Goal: Task Accomplishment & Management: Use online tool/utility

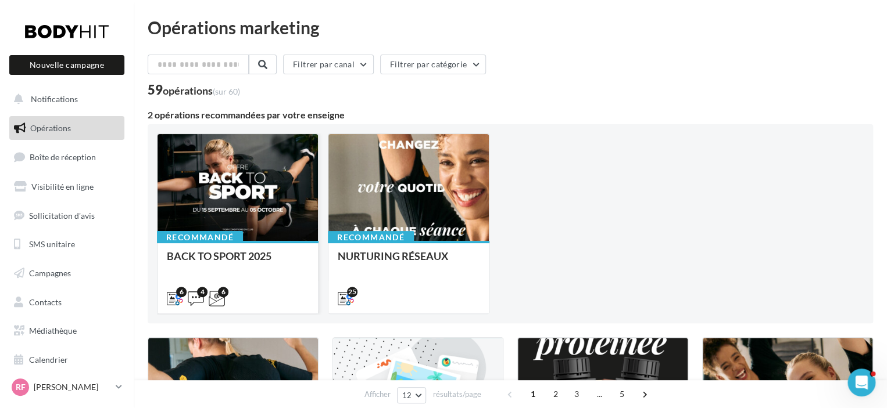
click at [260, 197] on div at bounding box center [237, 188] width 160 height 108
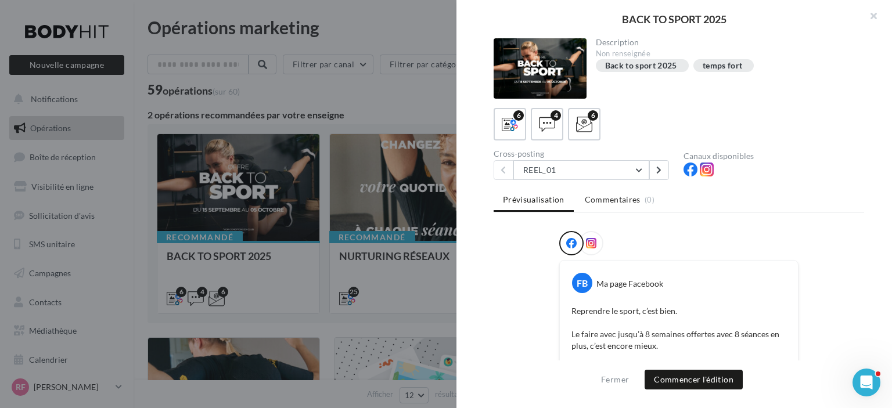
click at [554, 67] on div at bounding box center [540, 68] width 93 height 60
click at [590, 245] on icon at bounding box center [591, 243] width 10 height 10
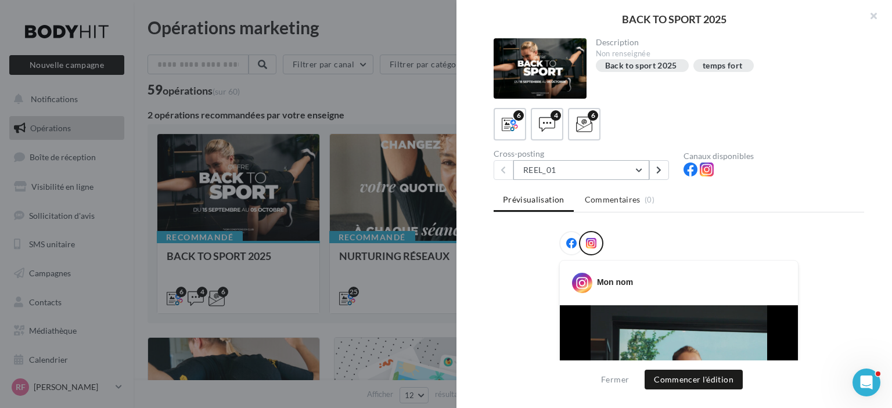
click at [603, 171] on button "REEL_01" at bounding box center [582, 170] width 136 height 20
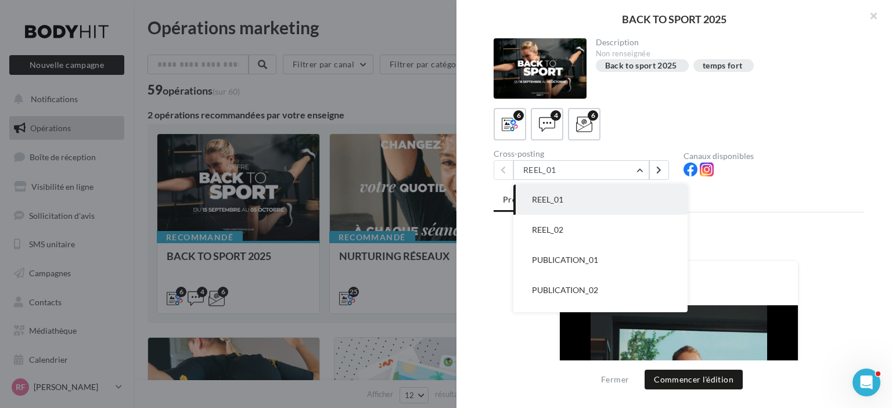
click at [497, 240] on div at bounding box center [679, 245] width 371 height 29
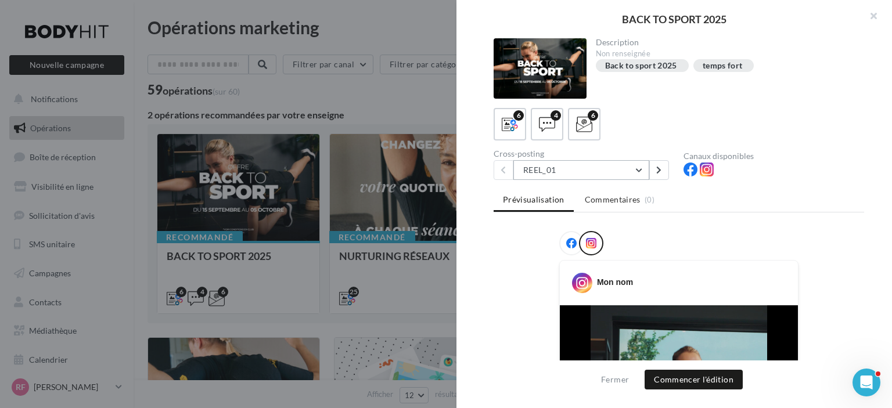
click at [605, 176] on button "REEL_01" at bounding box center [582, 170] width 136 height 20
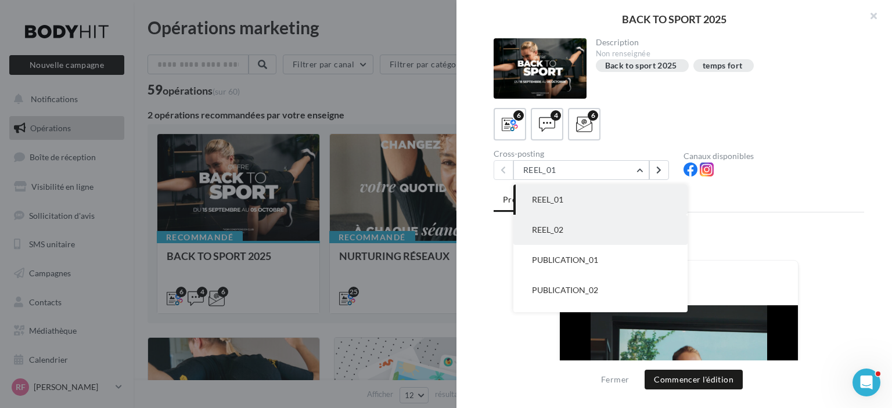
click at [597, 225] on button "REEL_02" at bounding box center [601, 230] width 174 height 30
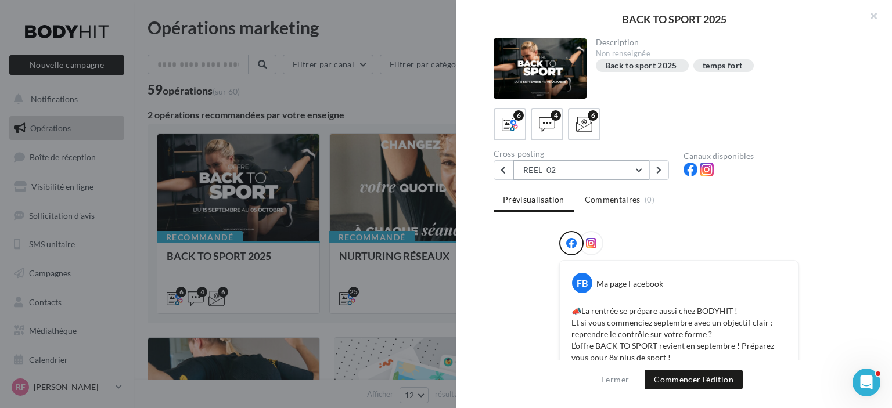
click at [587, 171] on button "REEL_02" at bounding box center [582, 170] width 136 height 20
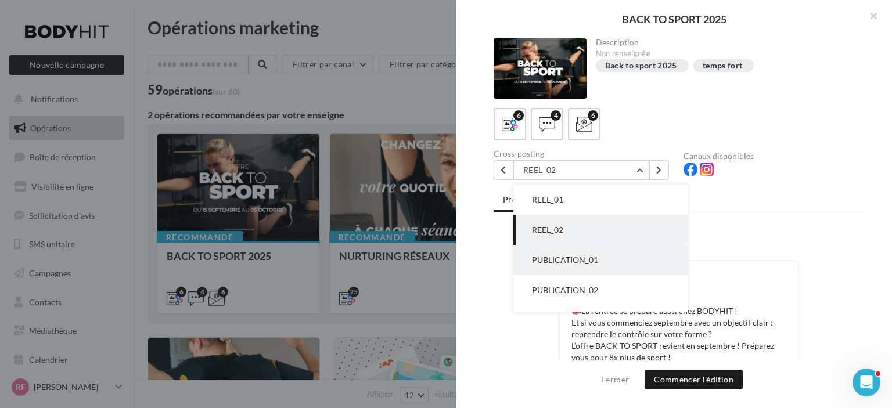
click at [591, 256] on span "PUBLICATION_01" at bounding box center [565, 260] width 66 height 10
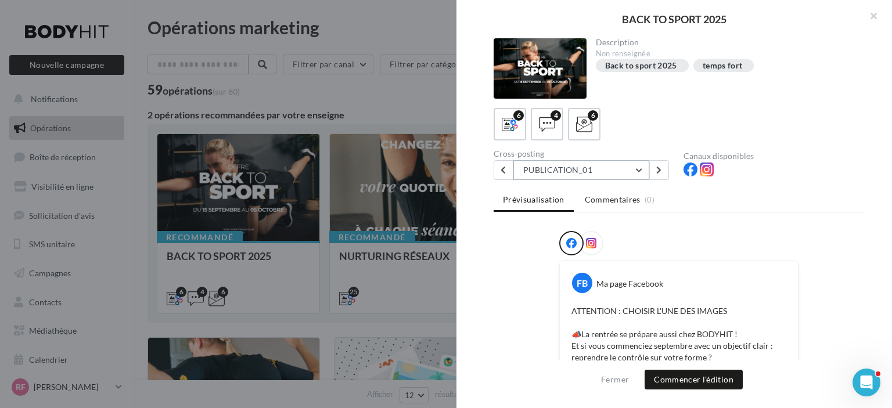
click at [582, 174] on button "PUBLICATION_01" at bounding box center [582, 170] width 136 height 20
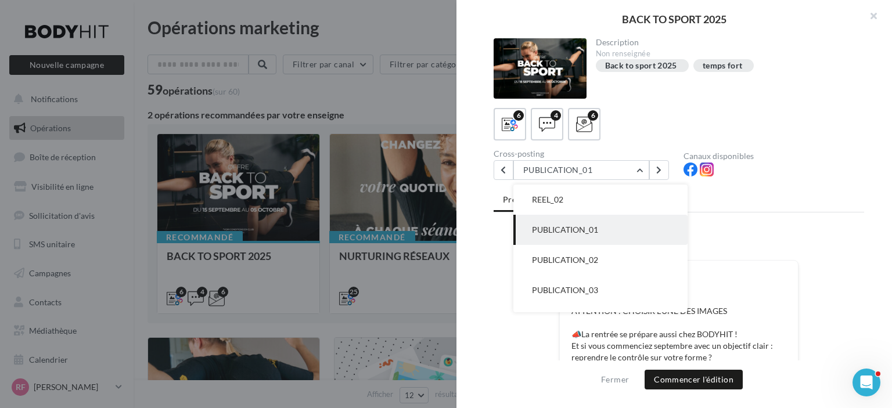
click at [586, 287] on span "PUBLICATION_03" at bounding box center [565, 290] width 66 height 10
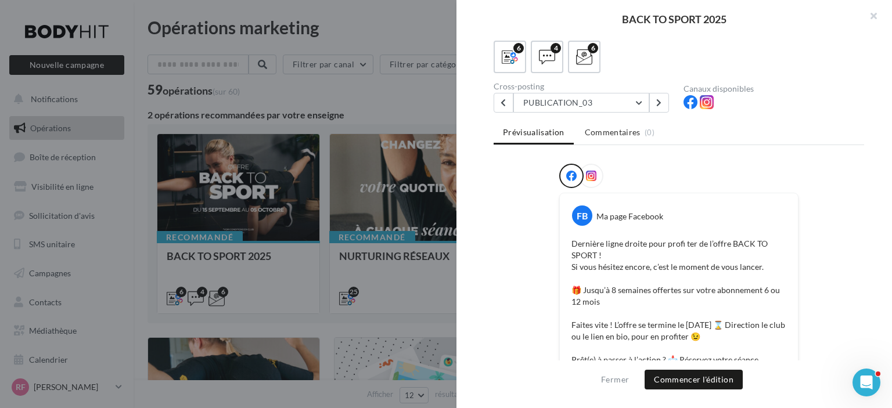
scroll to position [63, 0]
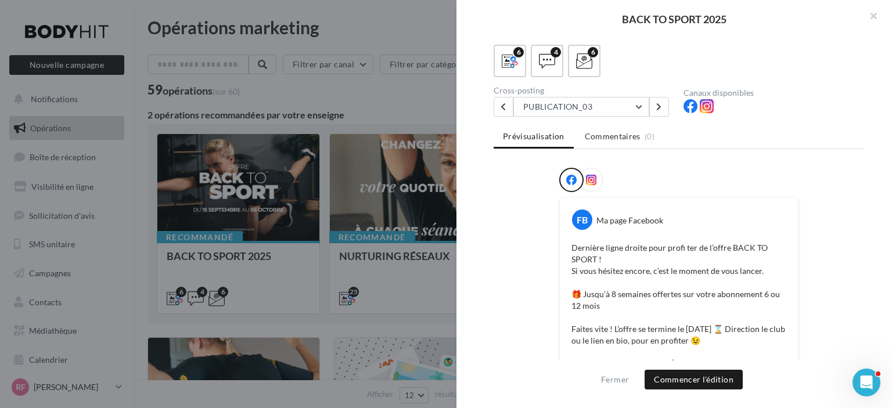
click at [590, 181] on icon at bounding box center [591, 180] width 10 height 10
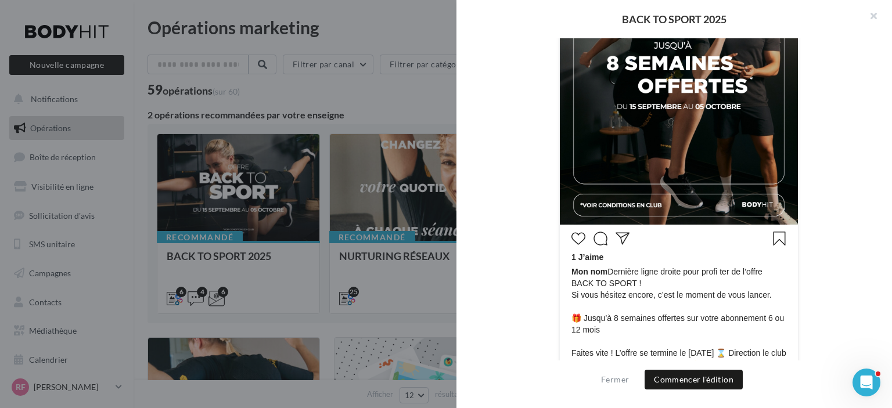
scroll to position [407, 0]
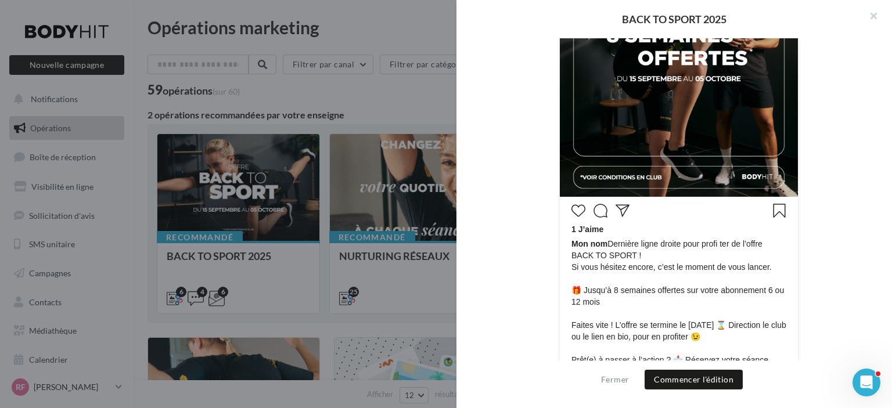
click at [722, 243] on span "Mon nom Dernière ligne droite pour profi ter de l’offre BACK TO SPORT ! Si vous…" at bounding box center [679, 313] width 215 height 151
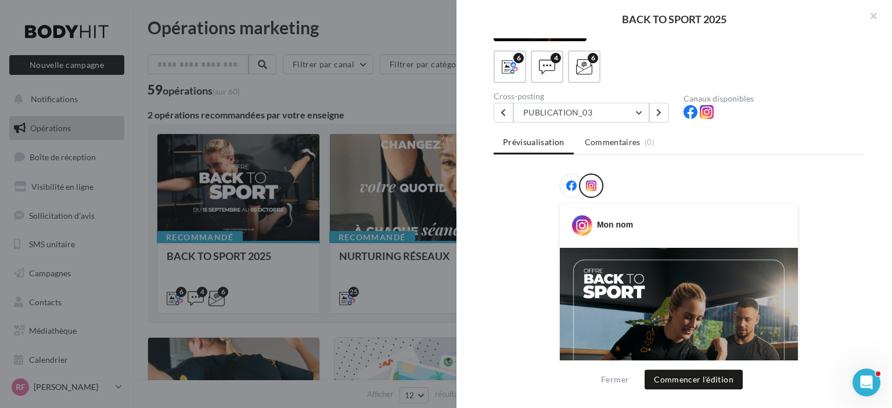
scroll to position [0, 0]
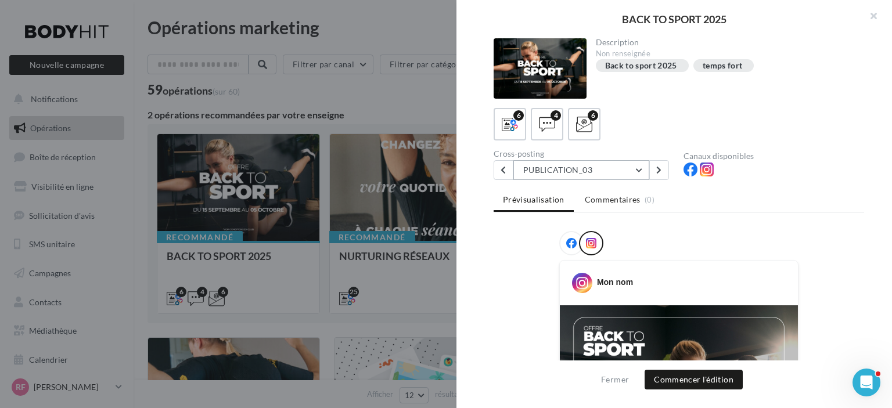
click at [627, 173] on button "PUBLICATION_03" at bounding box center [582, 170] width 136 height 20
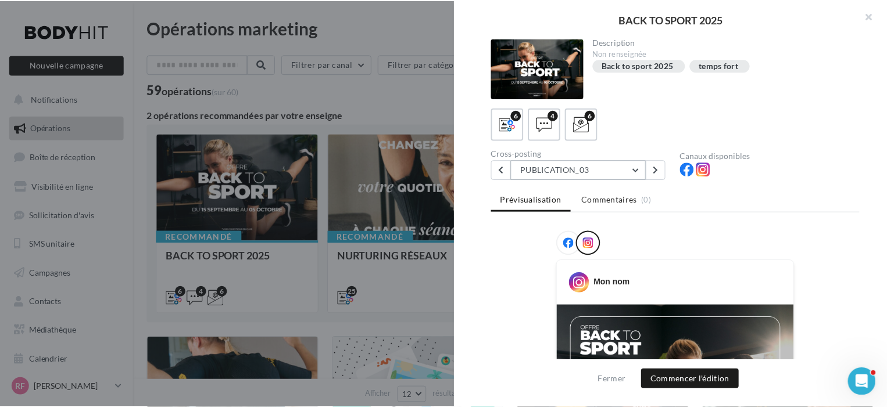
scroll to position [53, 0]
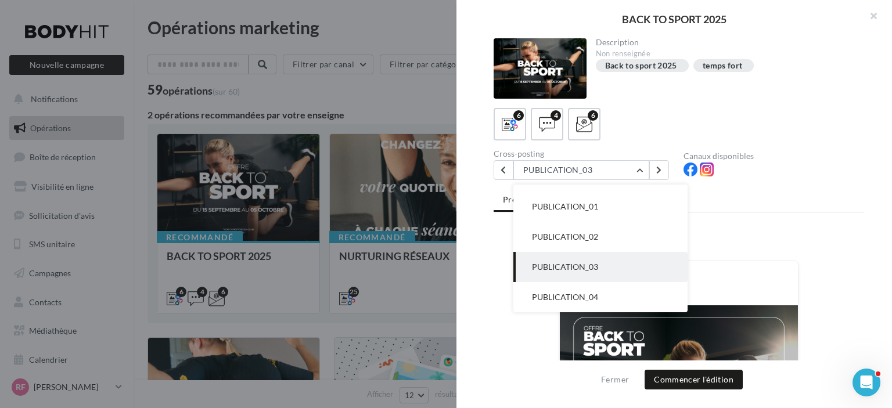
click at [485, 257] on div "Description Non renseignée Back to sport 2025 temps fort 6 4 6 Cross-posting PU…" at bounding box center [679, 204] width 445 height 333
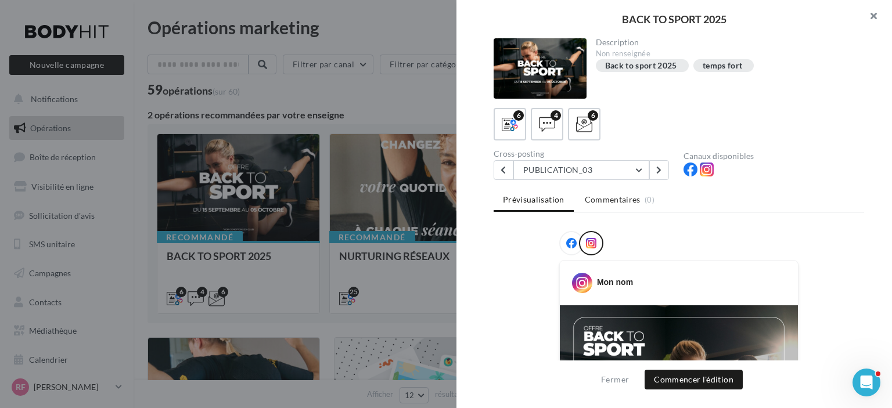
click at [875, 17] on button "button" at bounding box center [869, 17] width 46 height 35
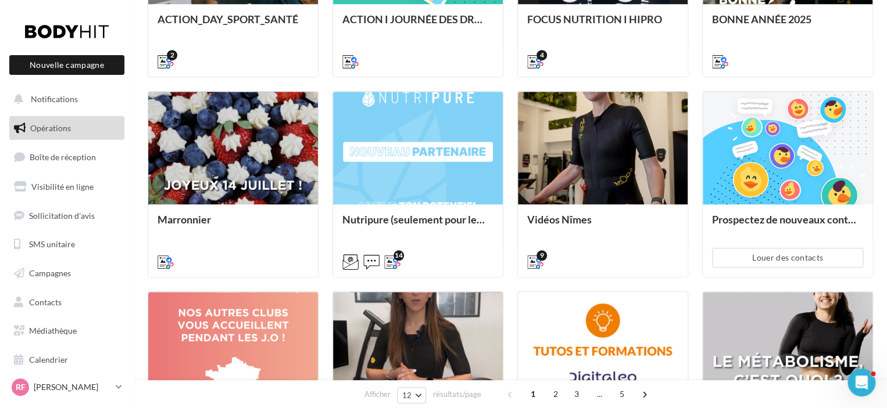
scroll to position [322, 0]
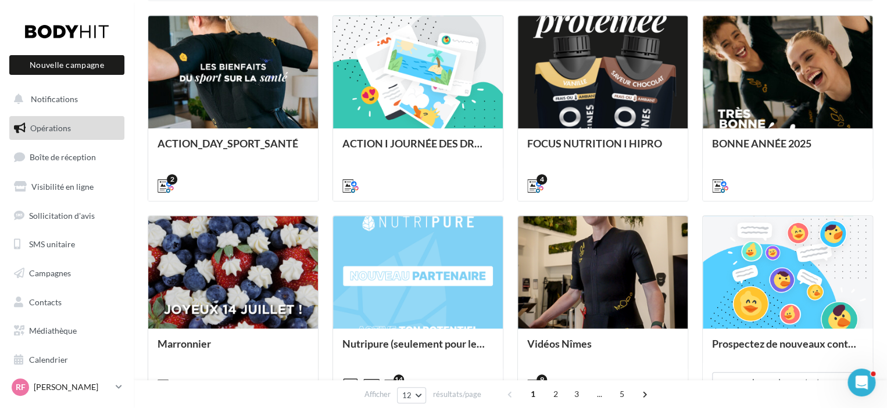
click at [114, 390] on link "RF Romuald FRANCOIS bodyhitbretagne@gmail.com" at bounding box center [66, 387] width 115 height 22
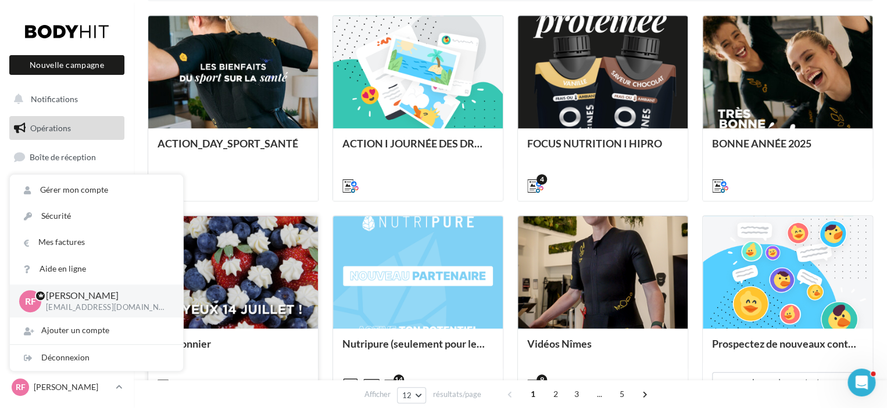
click at [227, 369] on div at bounding box center [233, 385] width 170 height 33
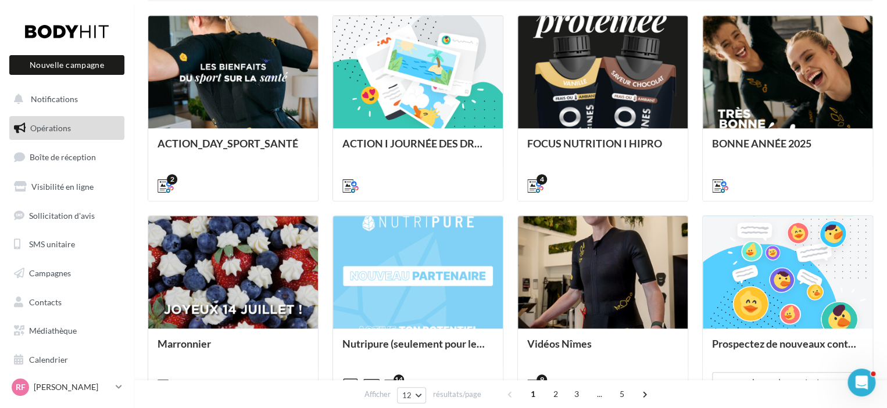
click at [95, 130] on link "Opérations" at bounding box center [67, 128] width 120 height 24
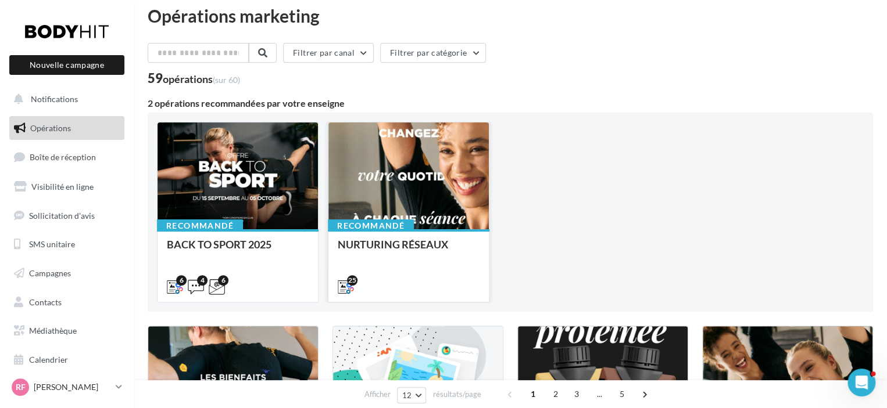
scroll to position [0, 0]
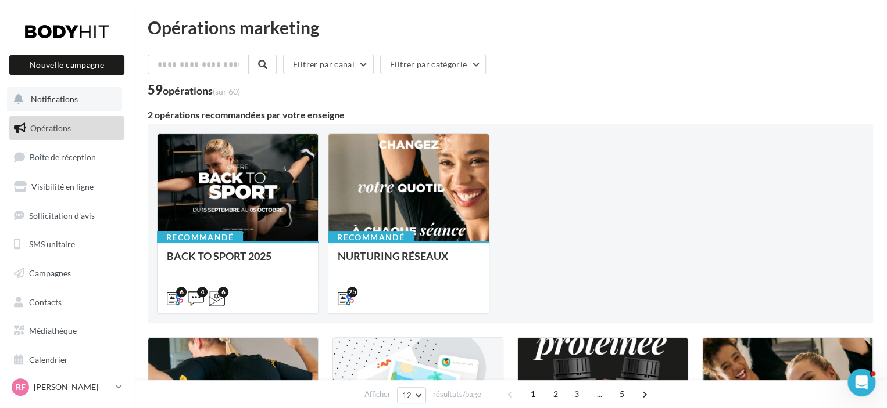
click at [74, 103] on span "Notifications" at bounding box center [54, 99] width 47 height 10
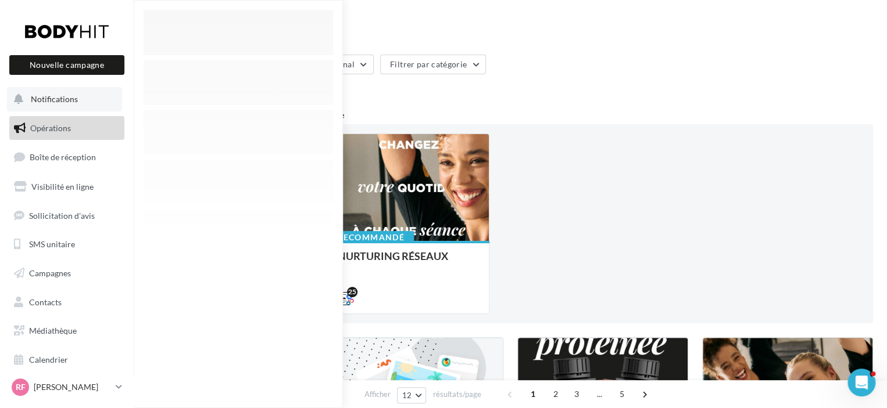
click at [74, 103] on span "Notifications" at bounding box center [54, 99] width 47 height 10
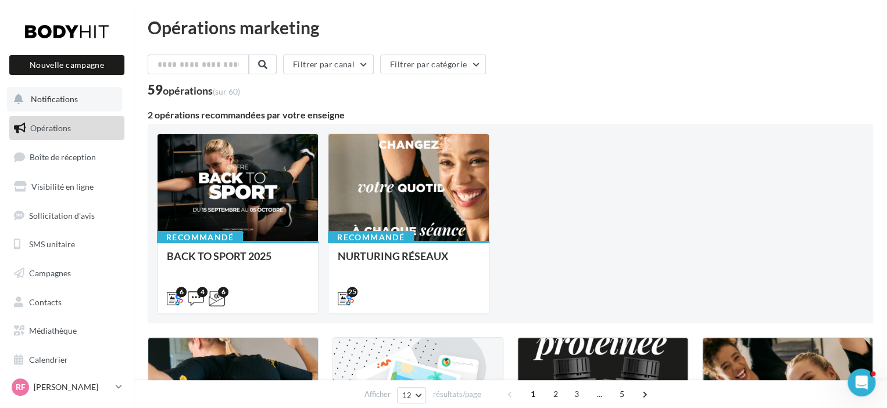
click at [76, 104] on button "Notifications" at bounding box center [64, 99] width 115 height 24
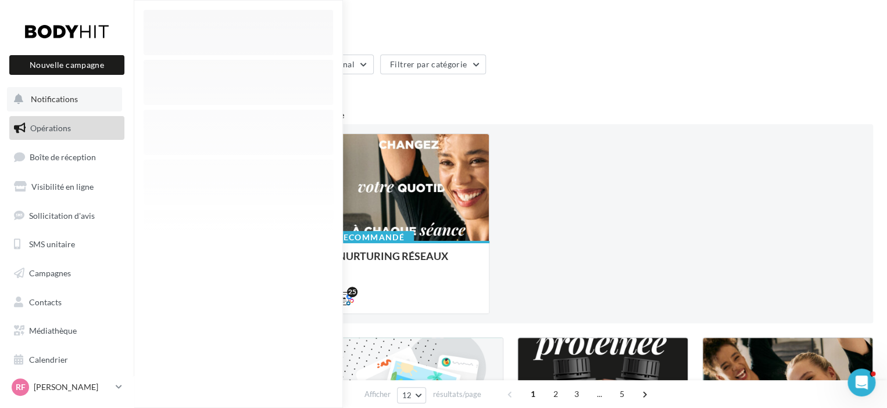
click at [77, 99] on button "Notifications" at bounding box center [64, 99] width 115 height 24
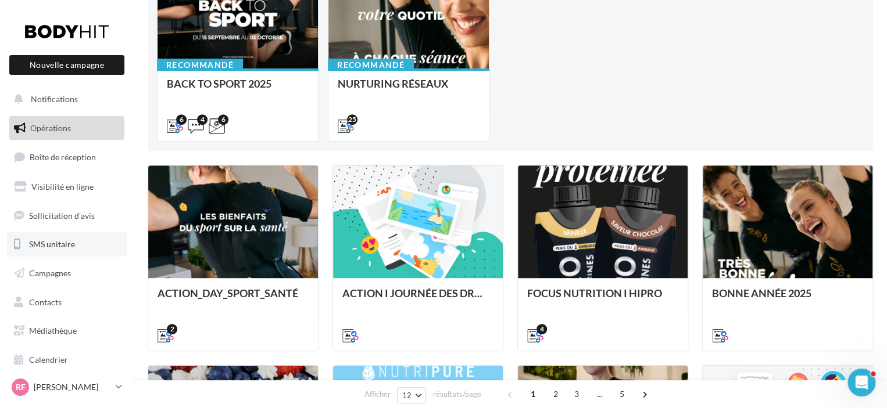
scroll to position [174, 0]
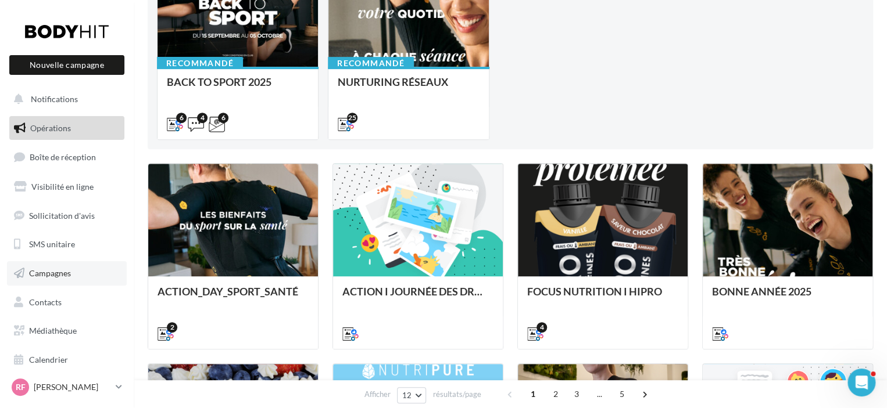
click at [62, 270] on span "Campagnes" at bounding box center [50, 273] width 42 height 10
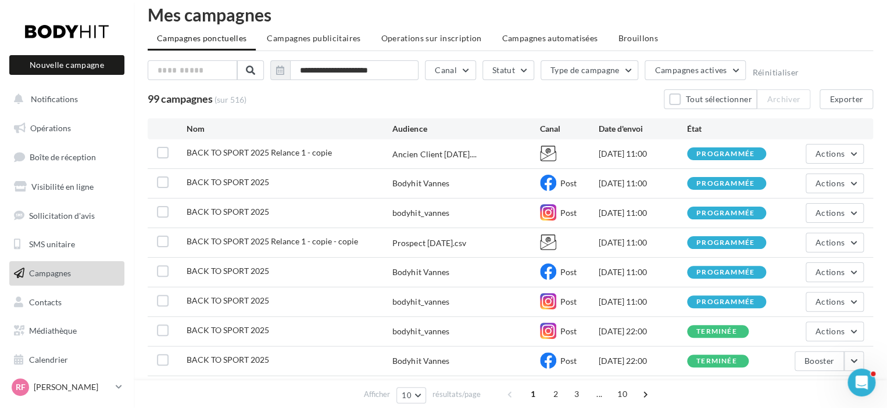
scroll to position [12, 0]
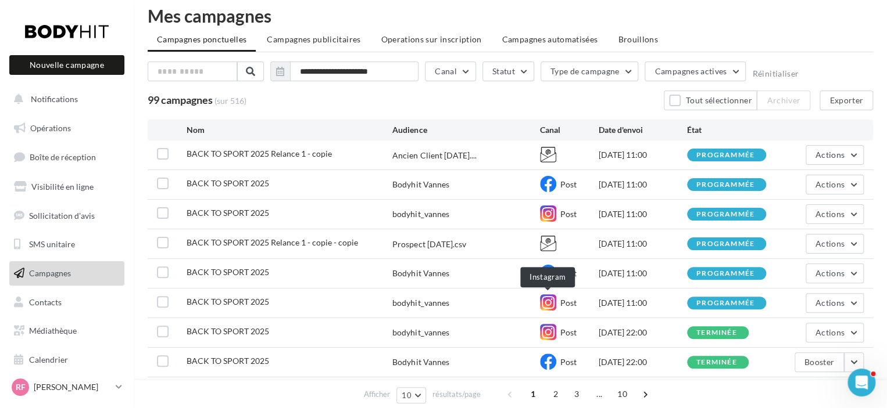
click at [551, 301] on icon at bounding box center [548, 303] width 16 height 16
click at [60, 131] on span "Opérations" at bounding box center [50, 128] width 41 height 10
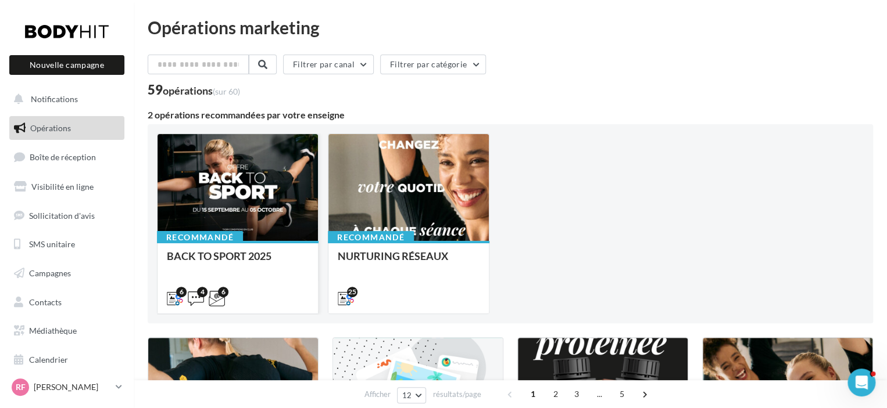
click at [205, 173] on div at bounding box center [237, 188] width 160 height 108
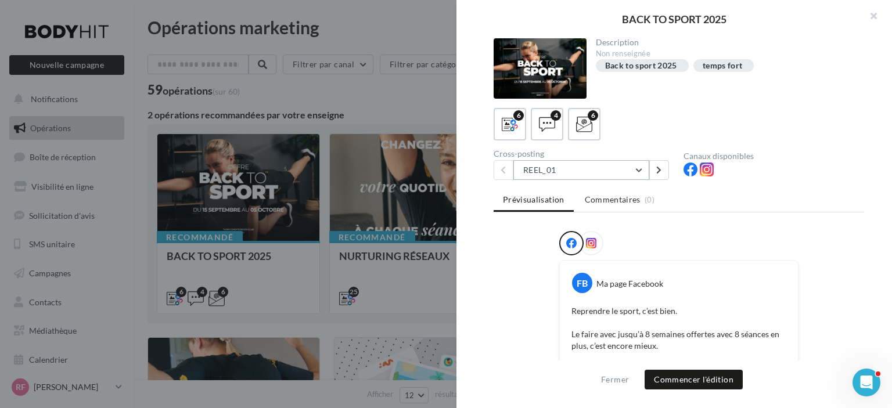
click at [590, 174] on button "REEL_01" at bounding box center [582, 170] width 136 height 20
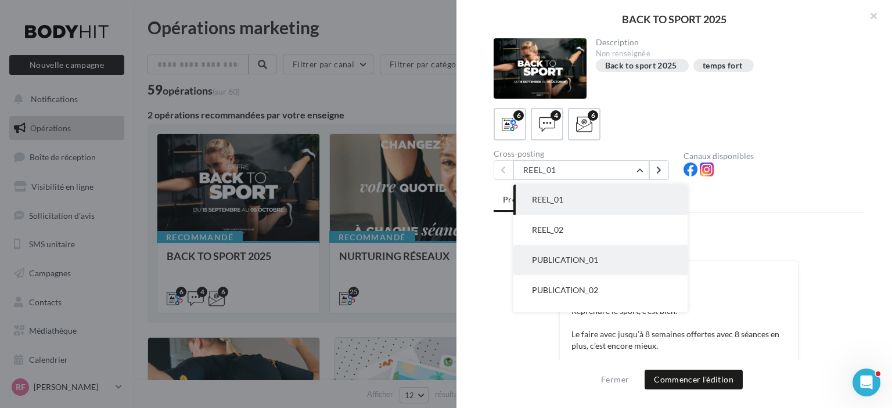
click at [581, 255] on span "PUBLICATION_01" at bounding box center [565, 260] width 66 height 10
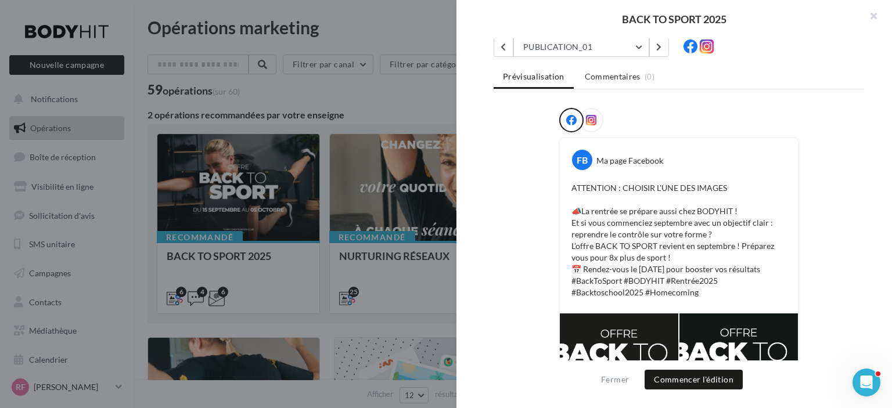
scroll to position [58, 0]
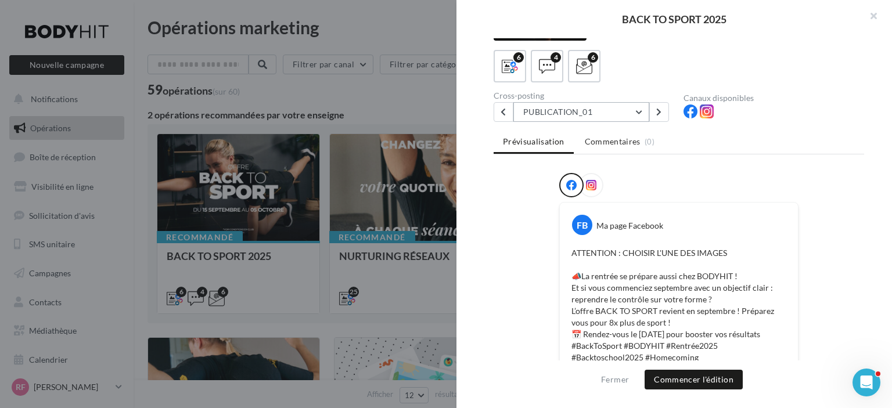
click at [535, 111] on button "PUBLICATION_01" at bounding box center [582, 112] width 136 height 20
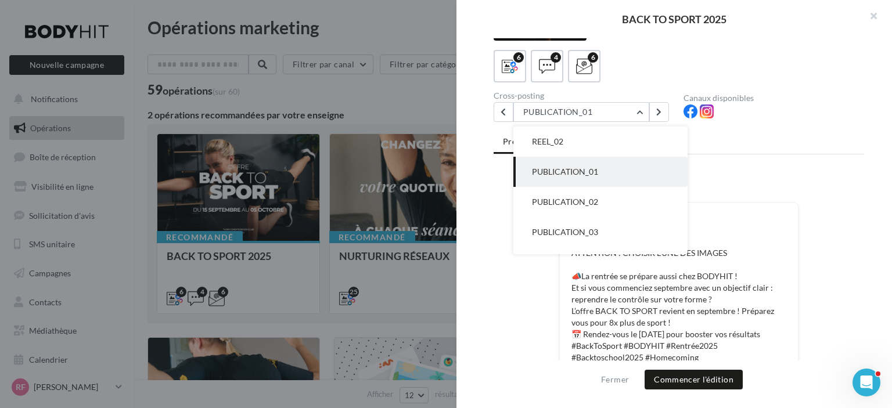
click at [517, 311] on div "FB Ma page Facebook ATTENTION : CHOISIR L'UNE DES IMAGES 📣La rentrée se prépare…" at bounding box center [679, 403] width 371 height 460
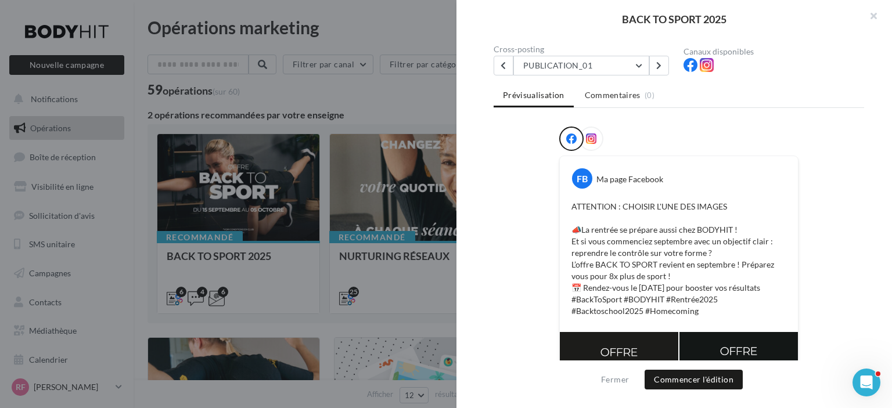
scroll to position [85, 0]
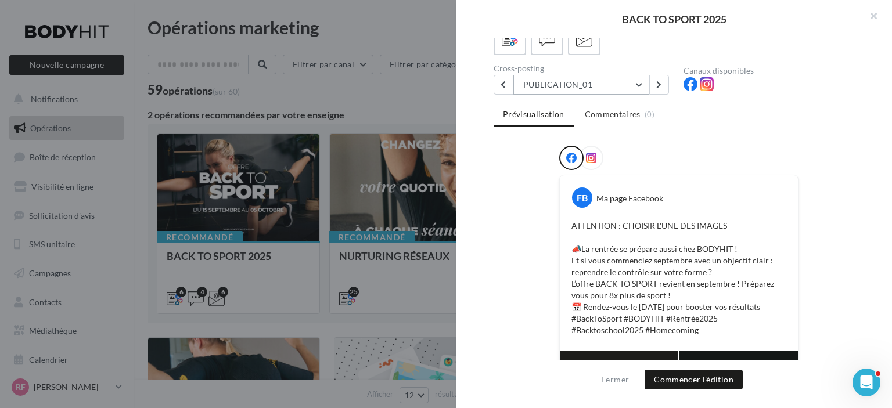
click at [574, 91] on button "PUBLICATION_01" at bounding box center [582, 85] width 136 height 20
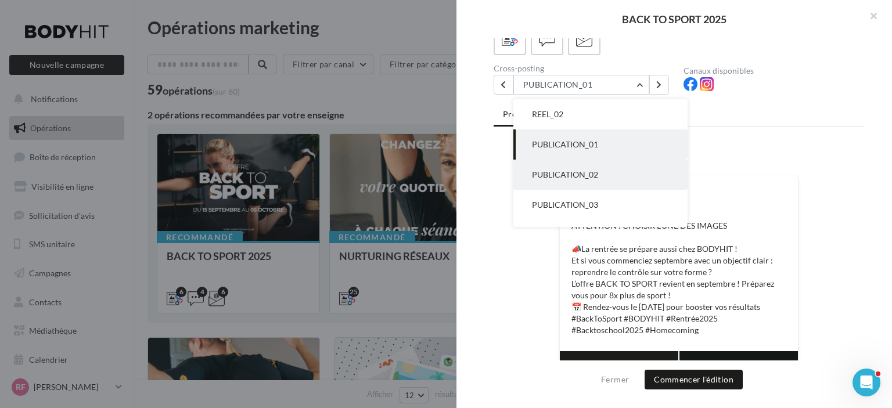
click at [596, 177] on span "PUBLICATION_02" at bounding box center [565, 175] width 66 height 10
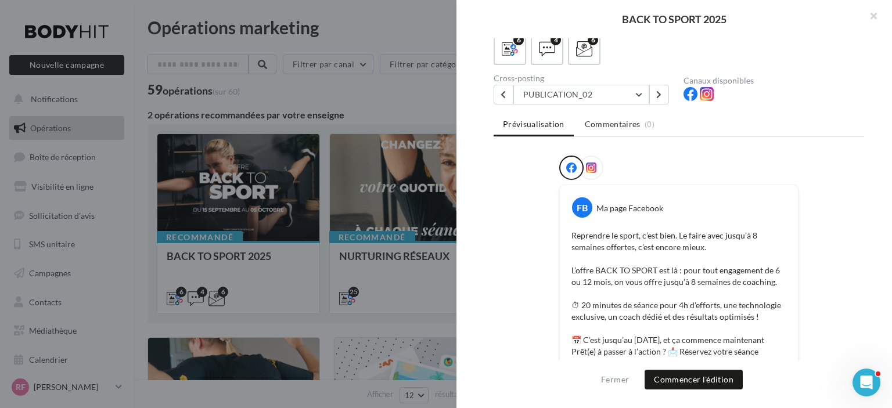
scroll to position [0, 0]
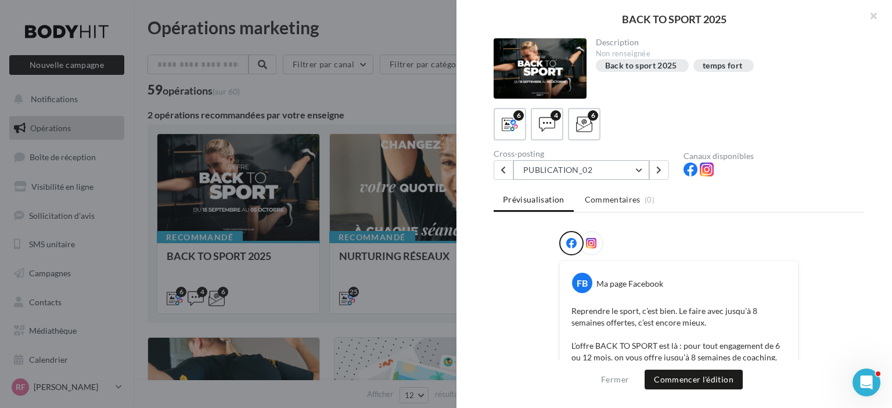
click at [588, 173] on button "PUBLICATION_02" at bounding box center [582, 170] width 136 height 20
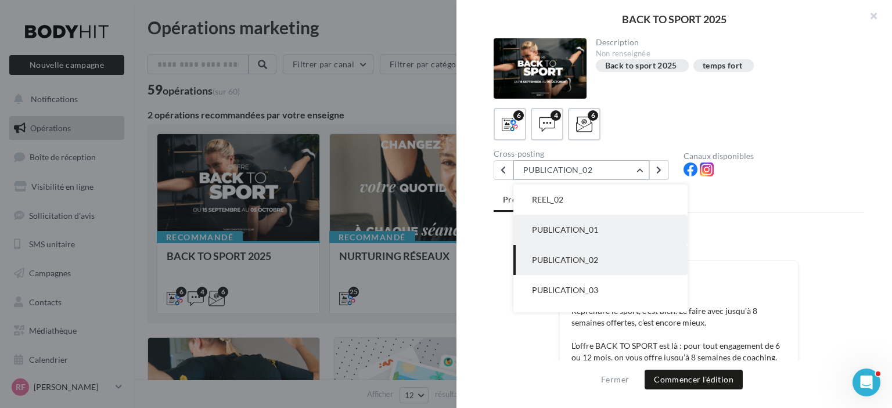
scroll to position [53, 0]
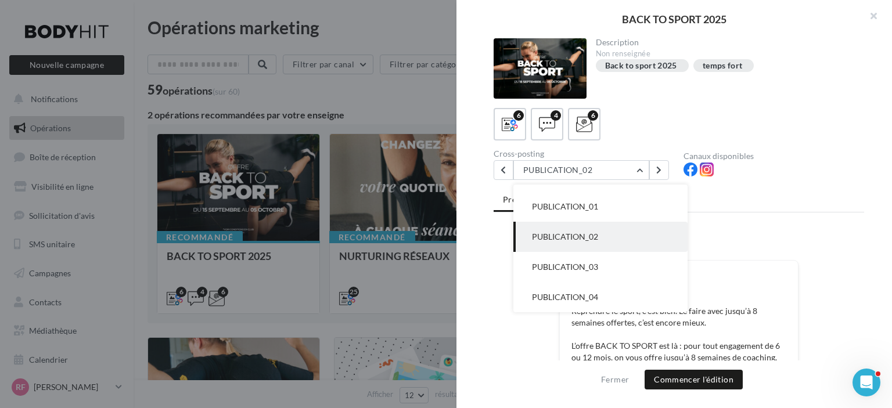
click at [607, 267] on button "PUBLICATION_03" at bounding box center [601, 267] width 174 height 30
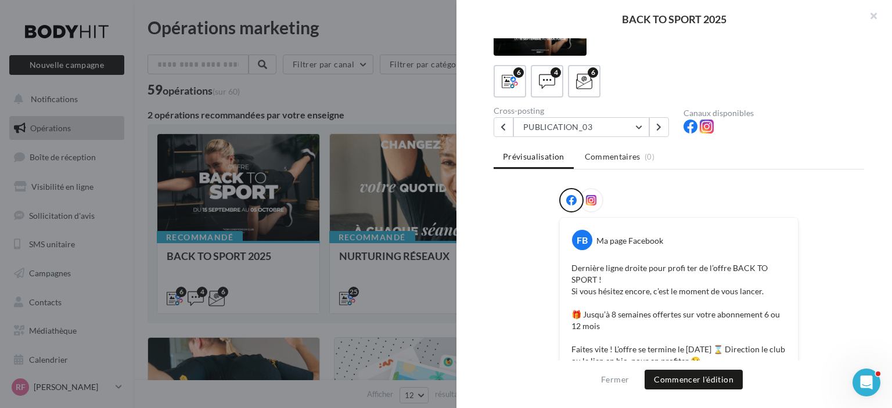
scroll to position [0, 0]
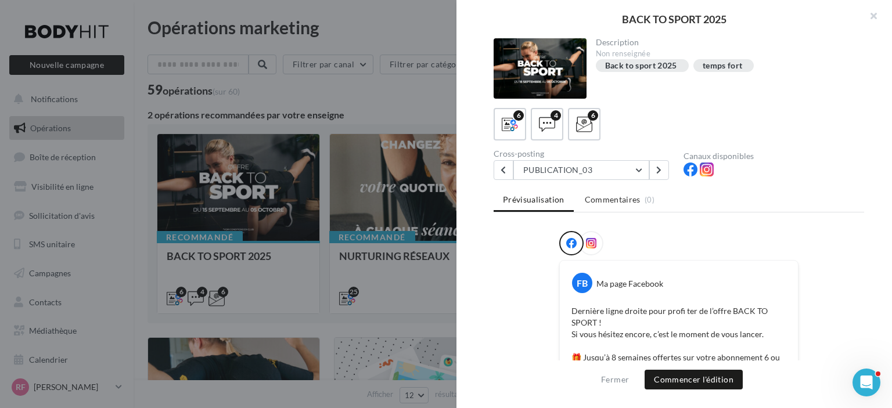
click at [590, 239] on icon at bounding box center [591, 243] width 10 height 10
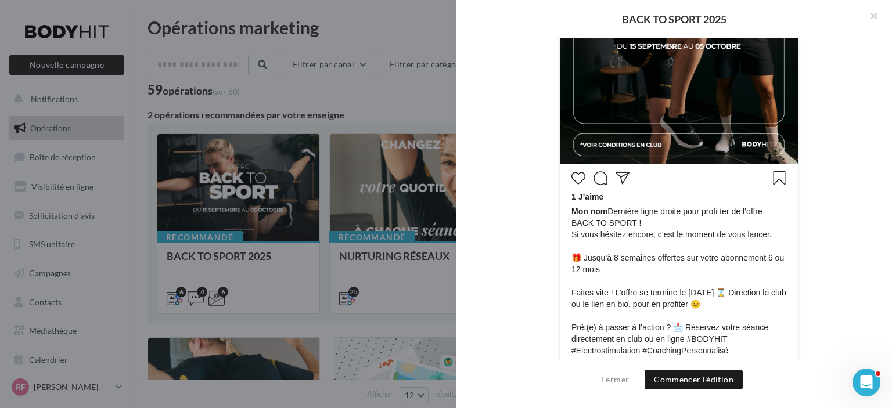
scroll to position [465, 0]
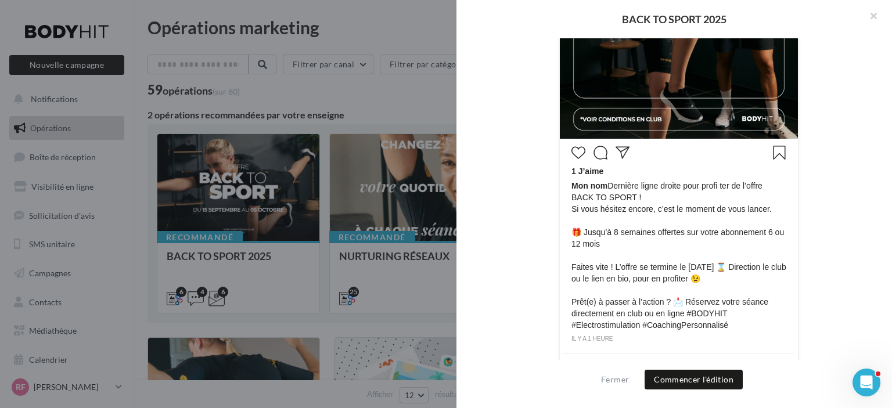
click at [721, 185] on span "Mon nom Dernière ligne droite pour profi ter de l’offre BACK TO SPORT ! Si vous…" at bounding box center [679, 255] width 215 height 151
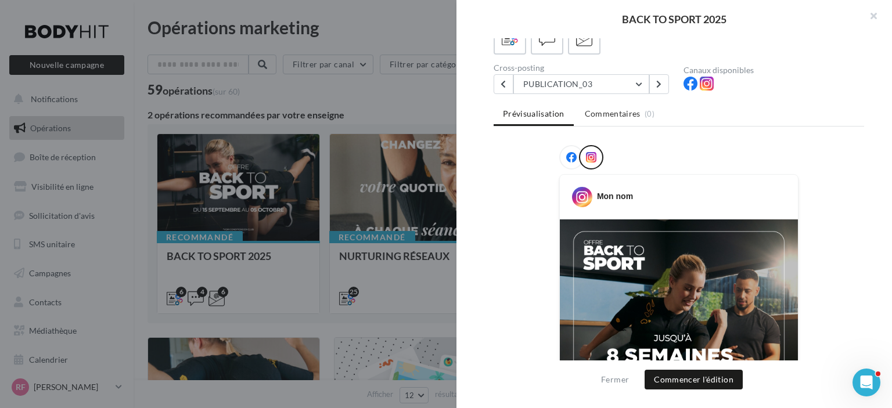
scroll to position [0, 0]
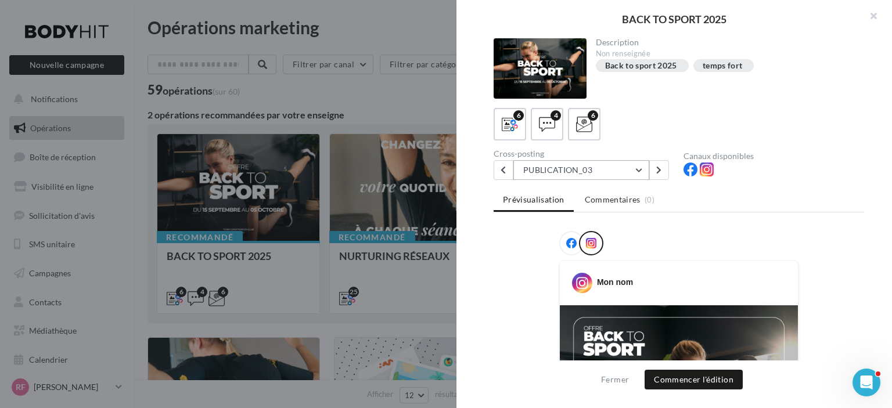
click at [576, 168] on button "PUBLICATION_03" at bounding box center [582, 170] width 136 height 20
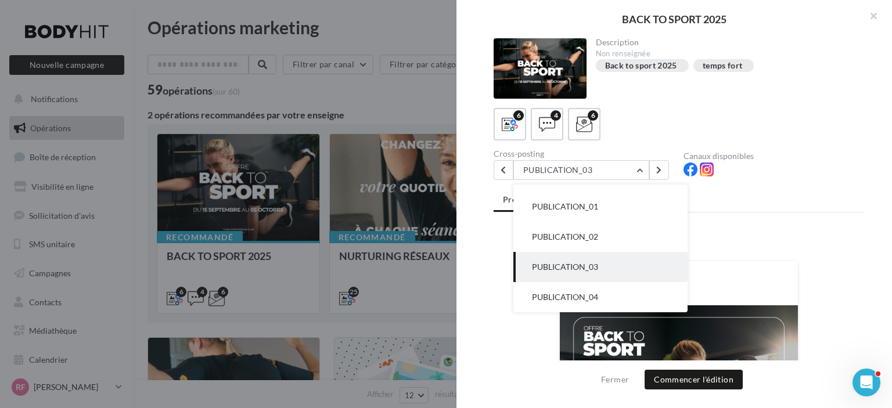
click at [605, 297] on button "PUBLICATION_04" at bounding box center [601, 297] width 174 height 30
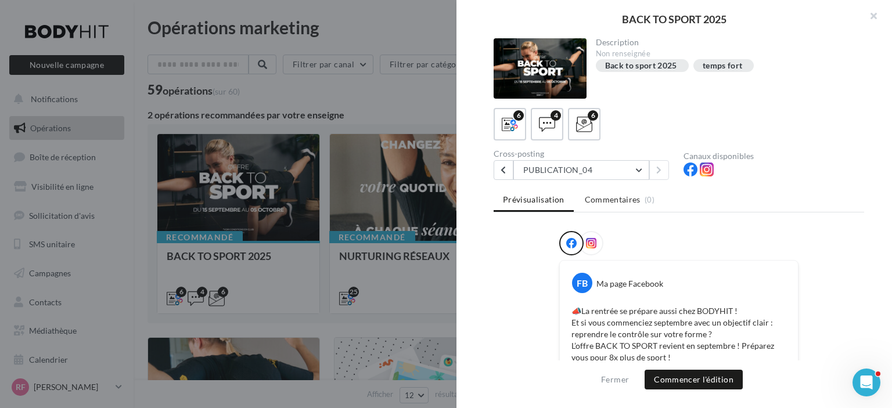
click at [330, 90] on div at bounding box center [446, 204] width 892 height 408
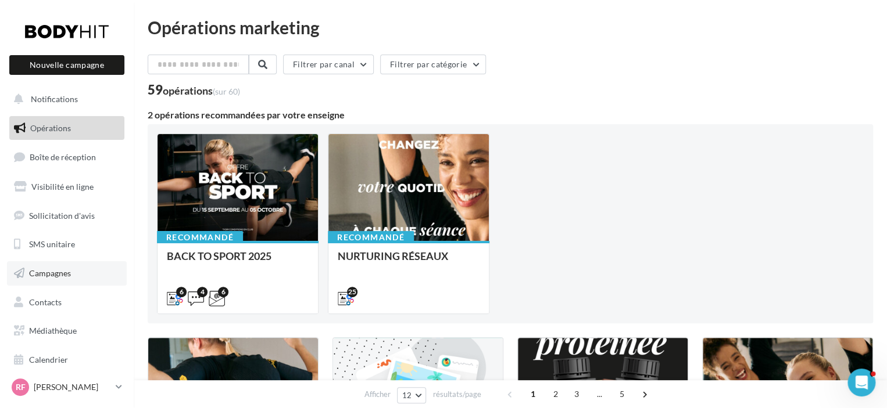
click at [58, 271] on span "Campagnes" at bounding box center [50, 273] width 42 height 10
